Goal: Browse casually

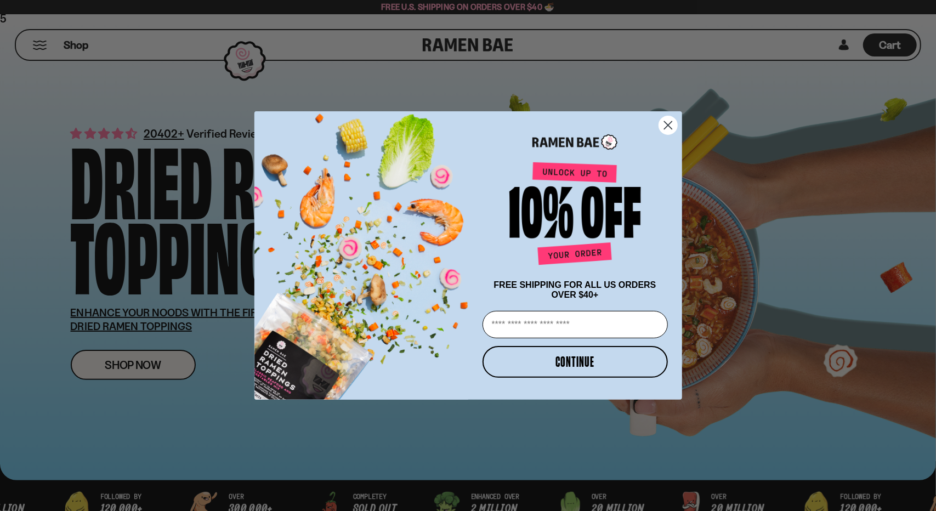
click at [666, 123] on circle "Close dialog" at bounding box center [668, 125] width 18 height 18
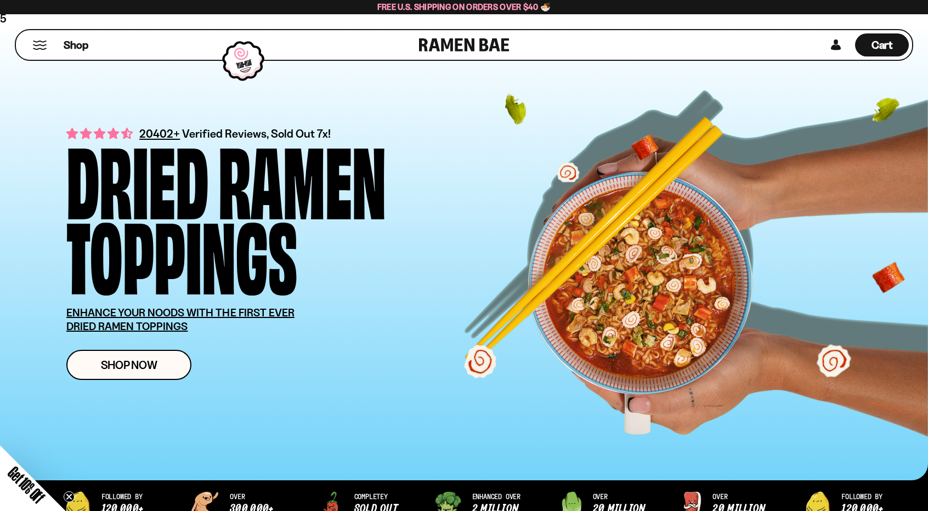
click at [564, 180] on div "20402+ Verified Reviews, Sold Out 7x! Dried Ramen Toppings ENHANCE YOUR NOODS W…" at bounding box center [480, 253] width 828 height 290
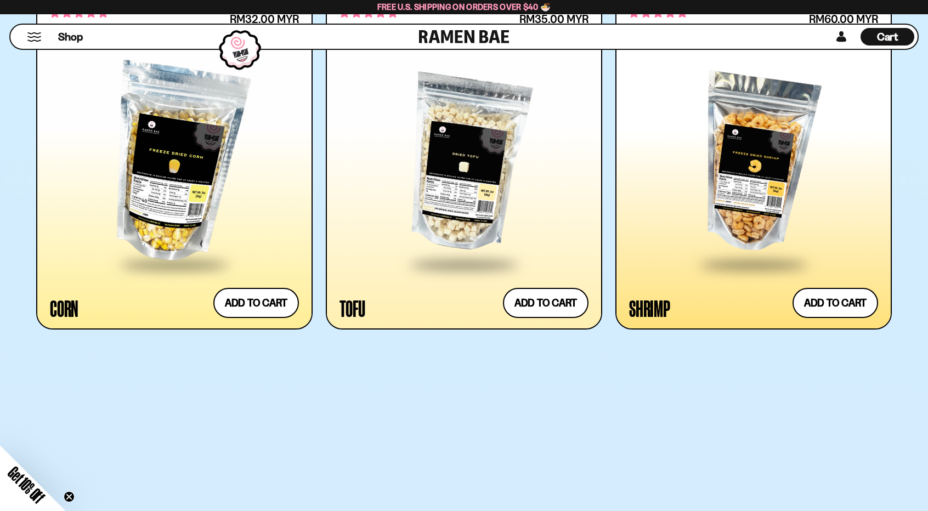
scroll to position [2084, 0]
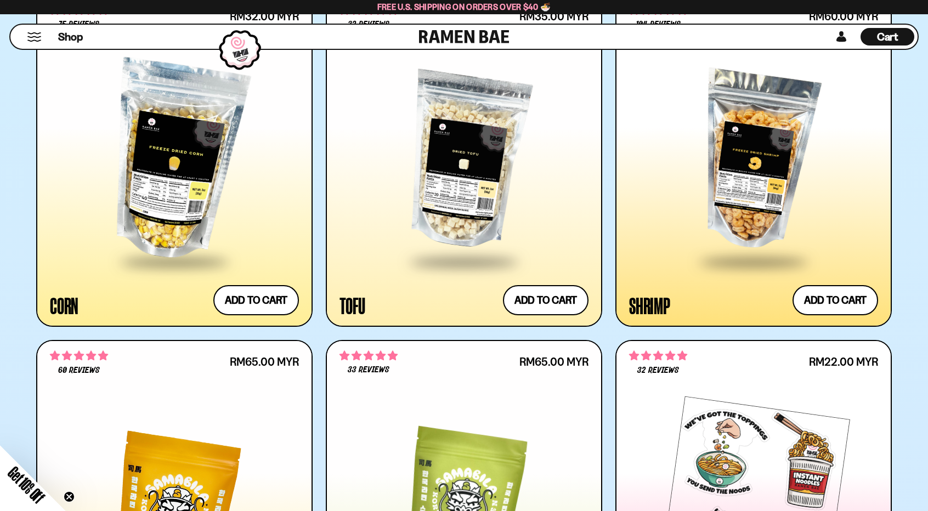
click at [456, 35] on link at bounding box center [464, 37] width 91 height 24
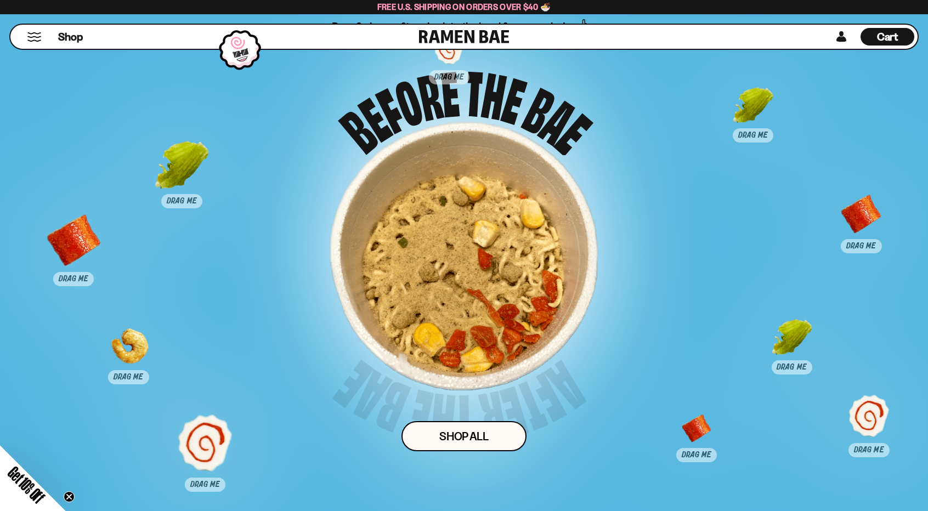
scroll to position [5540, 0]
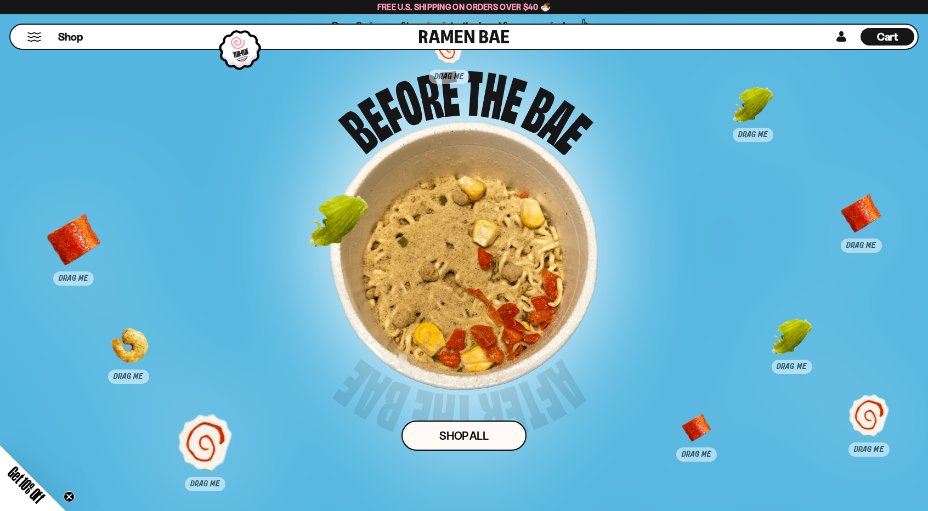
drag, startPoint x: 186, startPoint y: 155, endPoint x: 461, endPoint y: 231, distance: 284.5
click at [366, 231] on div at bounding box center [339, 223] width 54 height 54
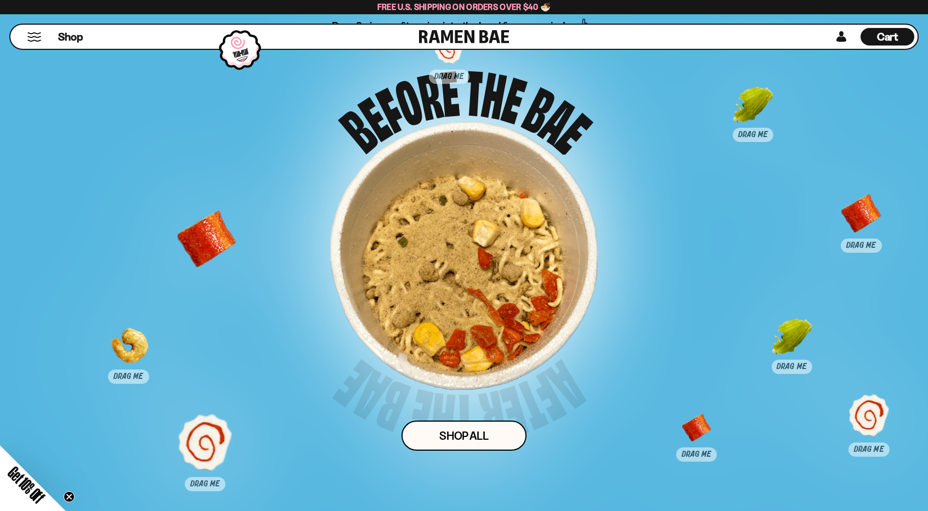
drag, startPoint x: 47, startPoint y: 244, endPoint x: 448, endPoint y: 269, distance: 401.7
click at [234, 267] on div at bounding box center [206, 240] width 54 height 54
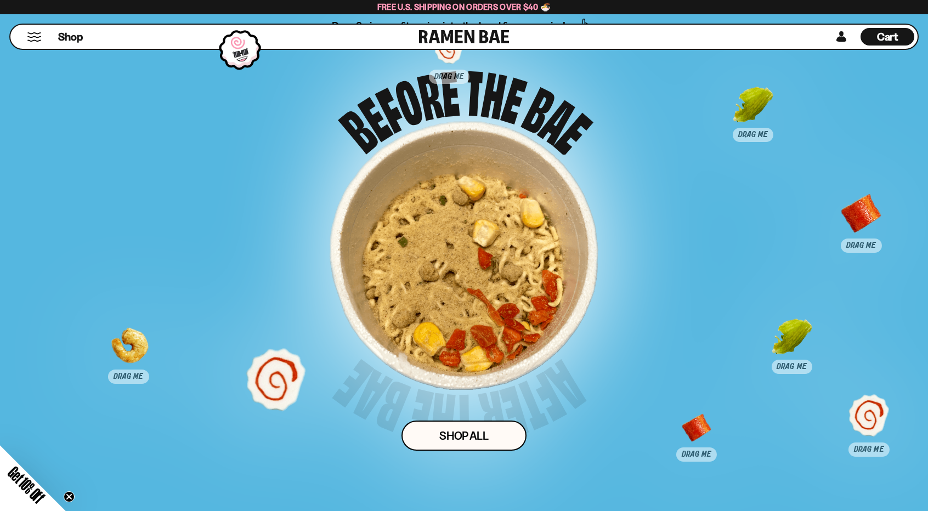
drag, startPoint x: 210, startPoint y: 450, endPoint x: 320, endPoint y: 324, distance: 167.1
click at [303, 352] on div at bounding box center [276, 379] width 54 height 54
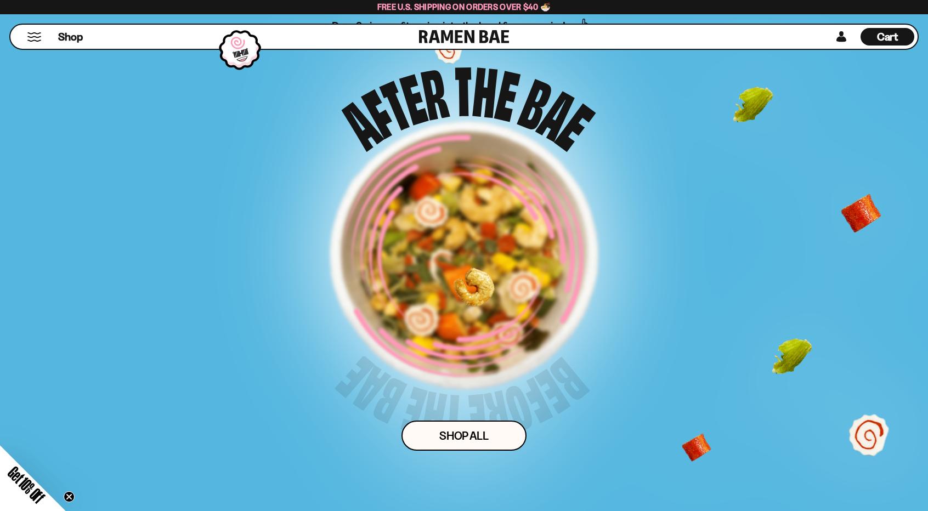
drag, startPoint x: 254, startPoint y: 317, endPoint x: 468, endPoint y: 284, distance: 216.0
click at [468, 284] on div "Drag 3 pieces of topping into the bowl for a surprise! Shop ALl" at bounding box center [463, 262] width 773 height 488
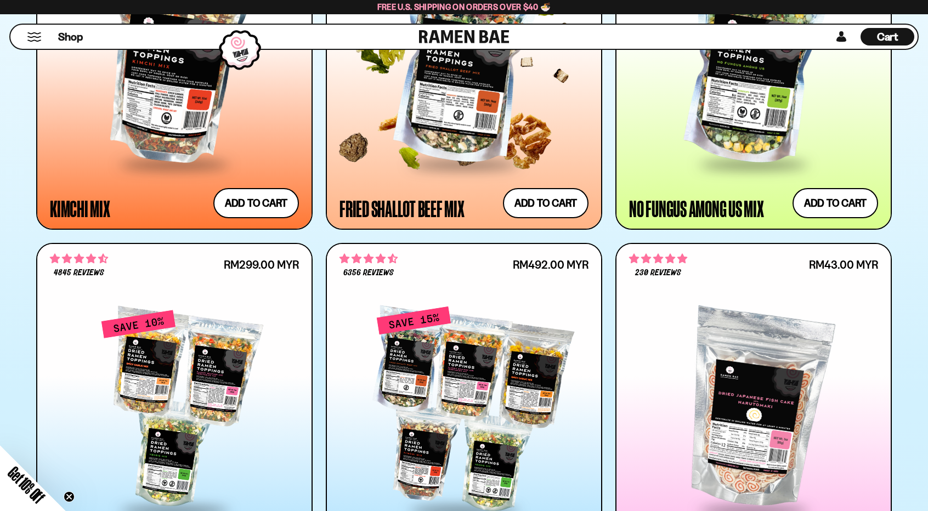
scroll to position [969, 0]
